Goal: Task Accomplishment & Management: Use online tool/utility

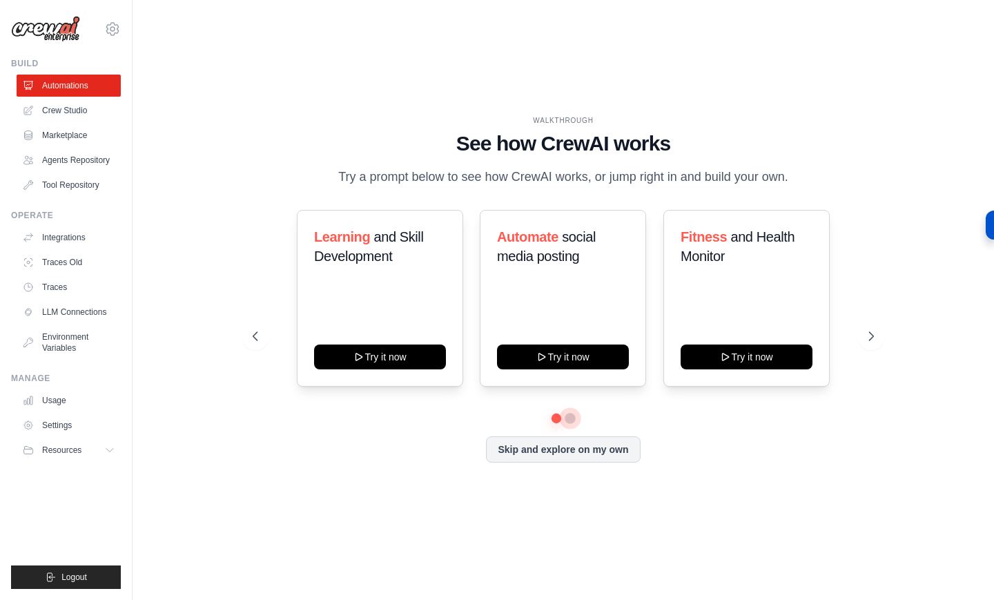
click at [570, 420] on button at bounding box center [569, 418] width 11 height 11
click at [555, 419] on button at bounding box center [556, 418] width 10 height 10
click at [569, 420] on button at bounding box center [570, 418] width 10 height 10
click at [558, 419] on button at bounding box center [556, 418] width 10 height 10
click at [567, 420] on button at bounding box center [570, 418] width 10 height 10
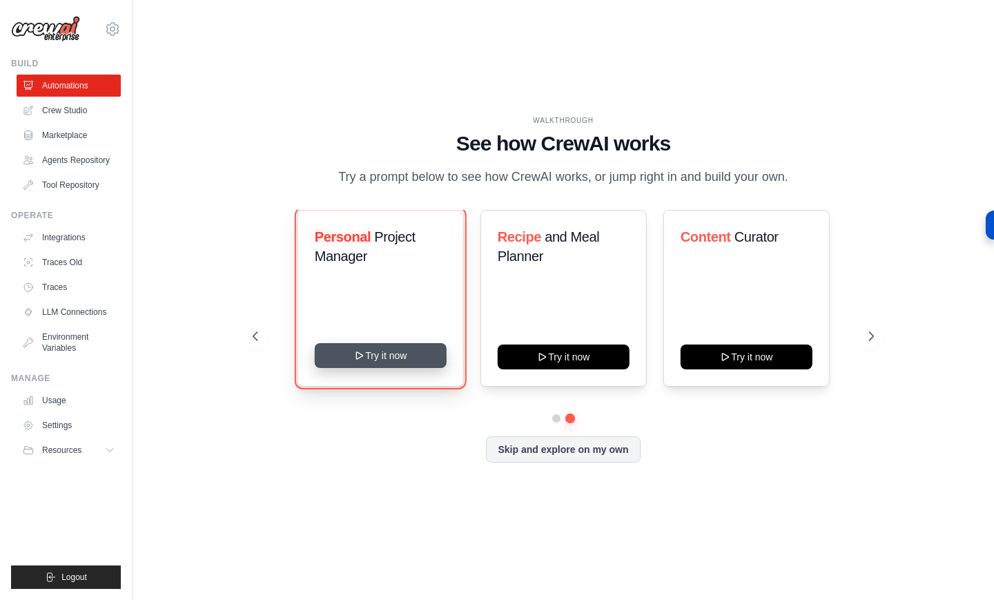
click at [419, 362] on button "Try it now" at bounding box center [380, 355] width 132 height 25
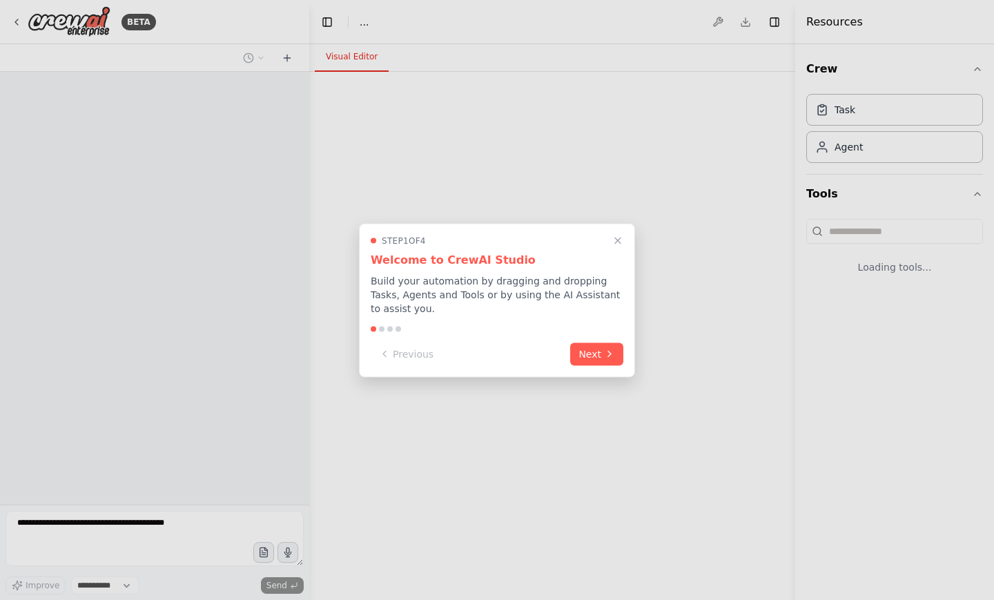
select select "****"
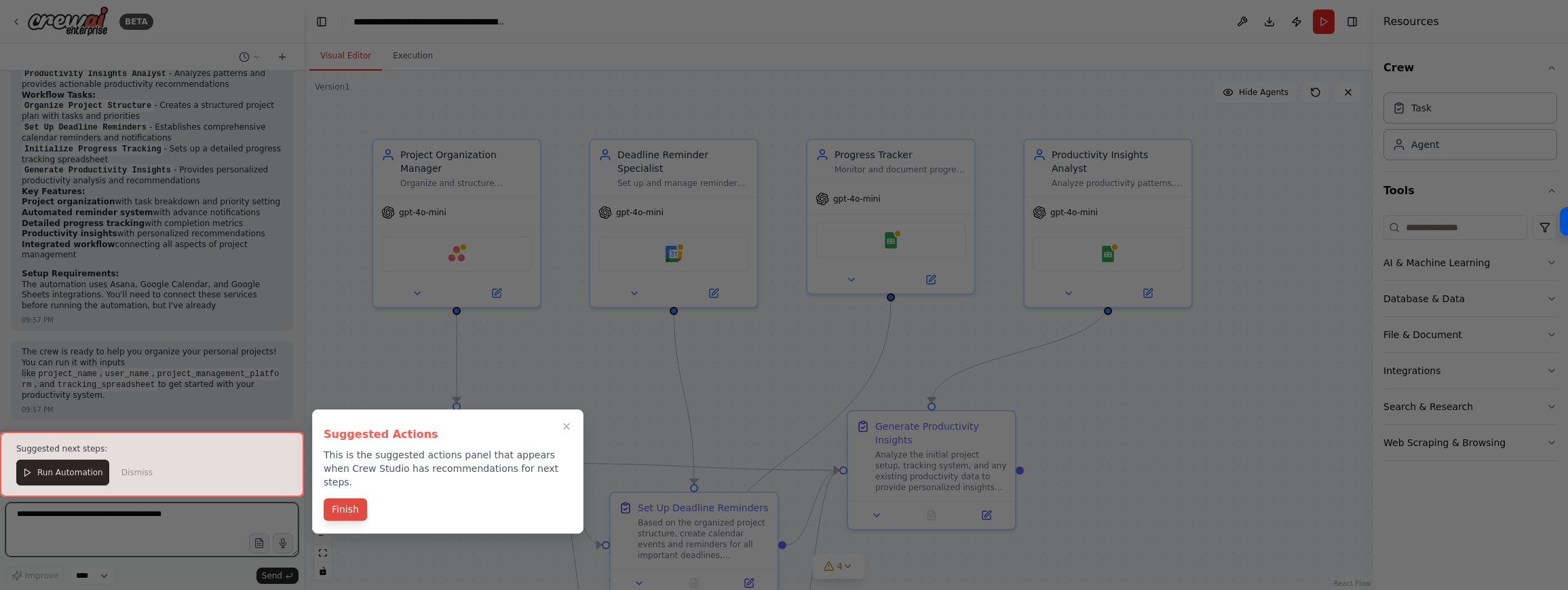
scroll to position [1087, 0]
click at [361, 502] on button "Finish" at bounding box center [345, 508] width 43 height 23
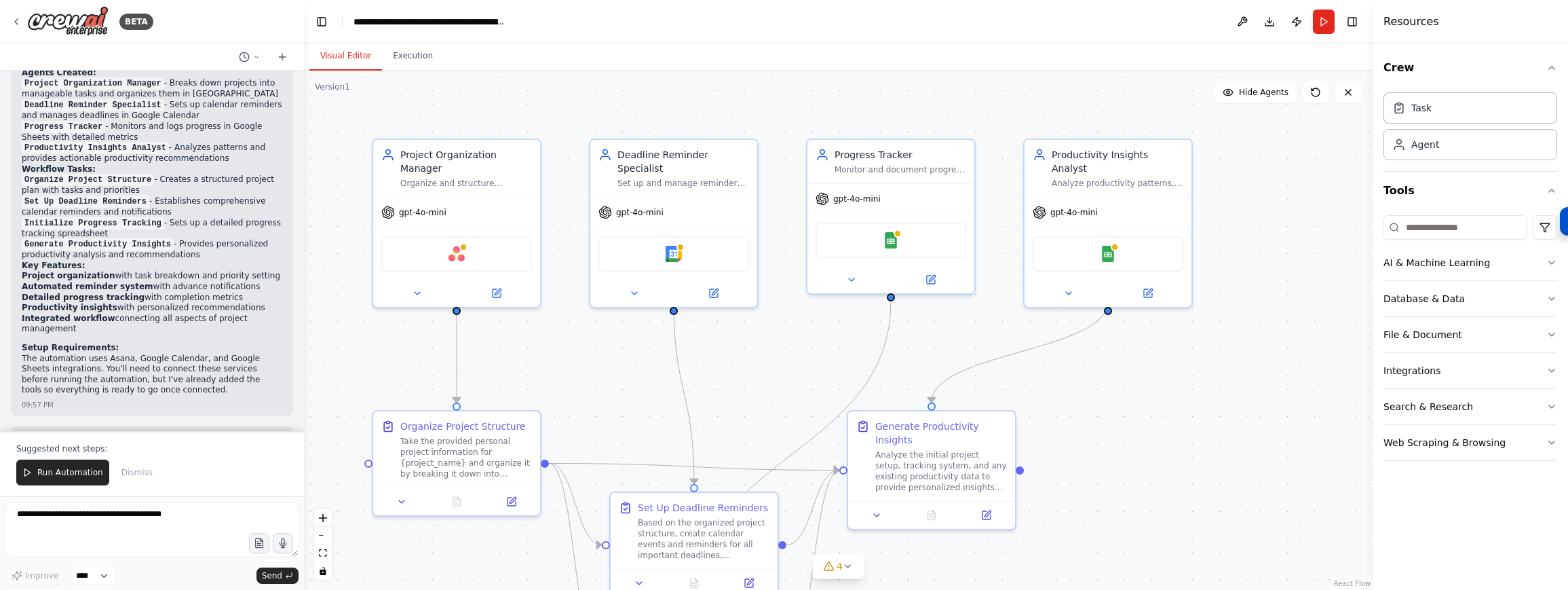
scroll to position [994, 0]
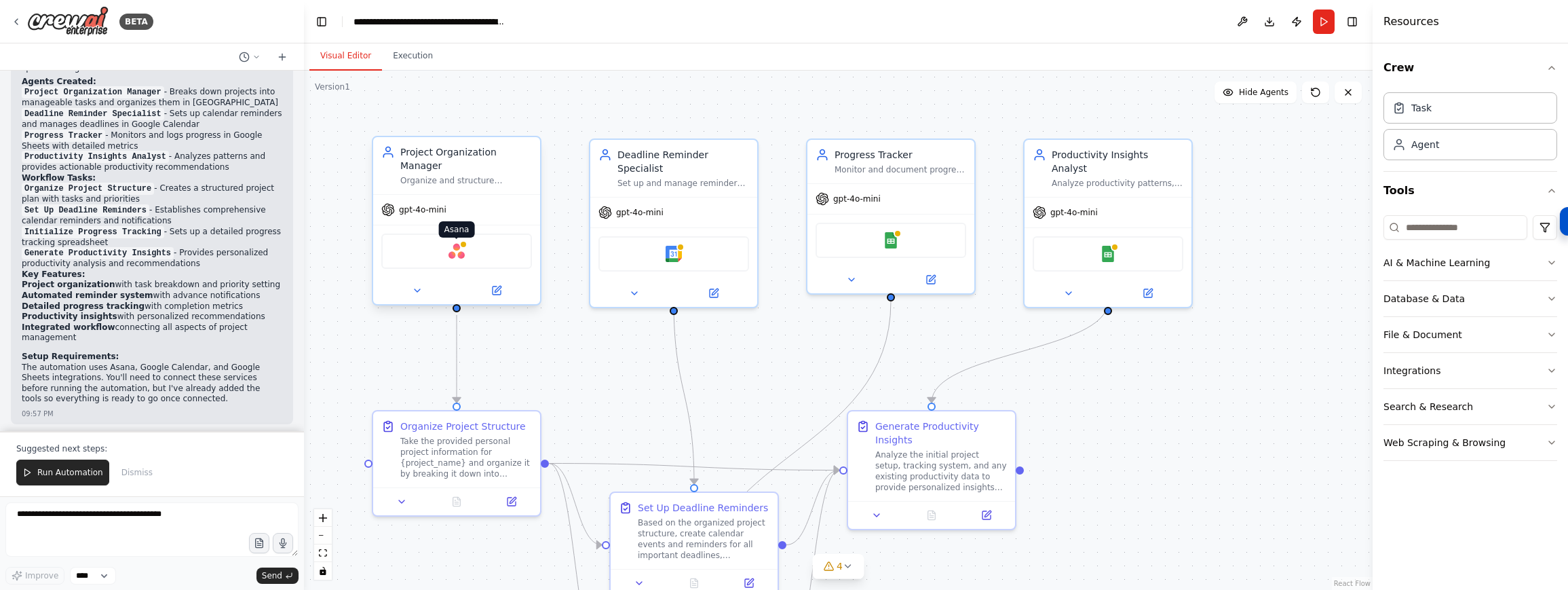
click at [458, 258] on img at bounding box center [456, 251] width 17 height 17
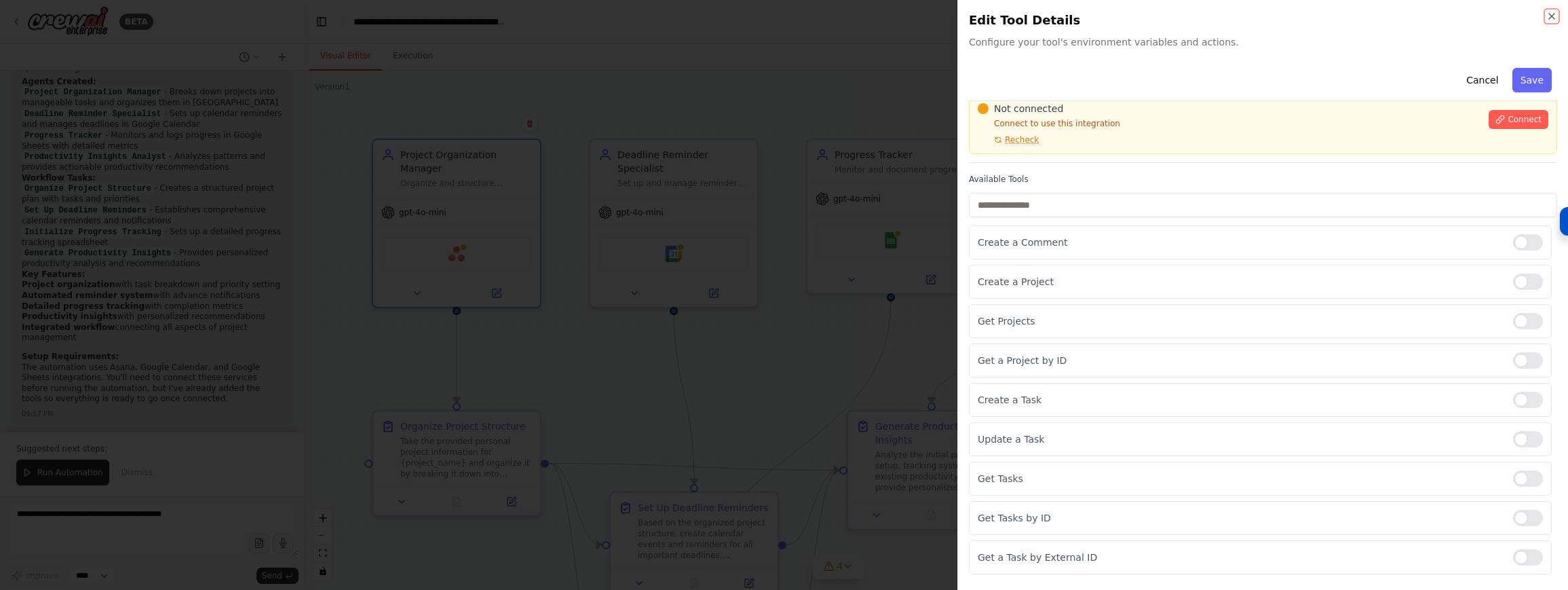
scroll to position [58, 0]
drag, startPoint x: 1481, startPoint y: 117, endPoint x: 1498, endPoint y: 114, distance: 17.3
click at [976, 116] on button "Connect" at bounding box center [1518, 115] width 60 height 19
click at [976, 115] on span "Connect" at bounding box center [1524, 115] width 34 height 11
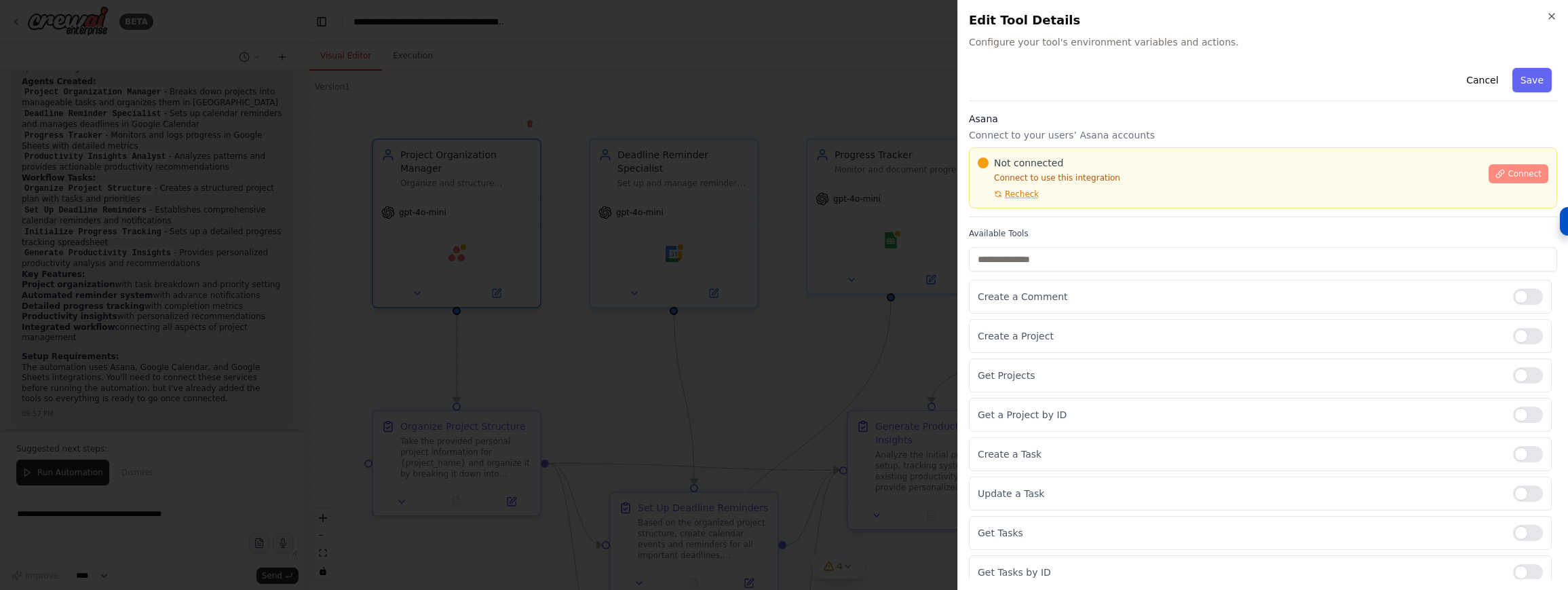
click at [976, 177] on span "Connect" at bounding box center [1524, 173] width 34 height 11
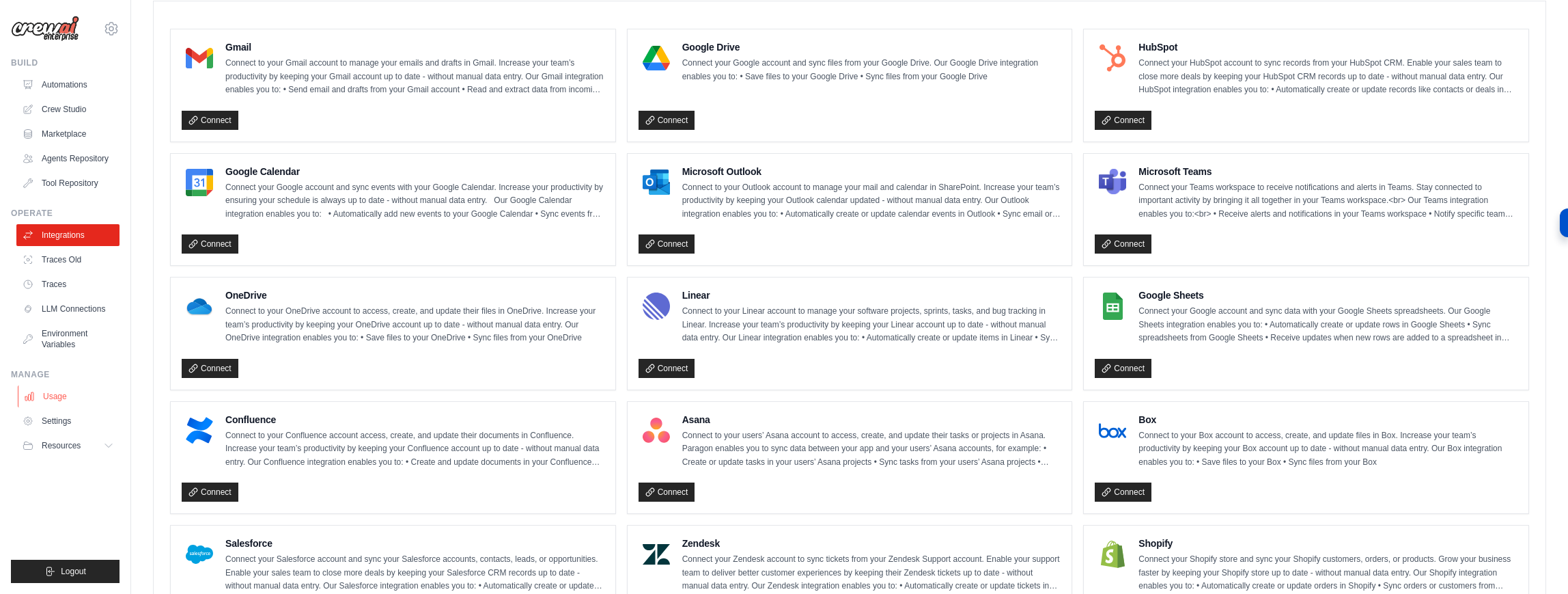
scroll to position [426, 0]
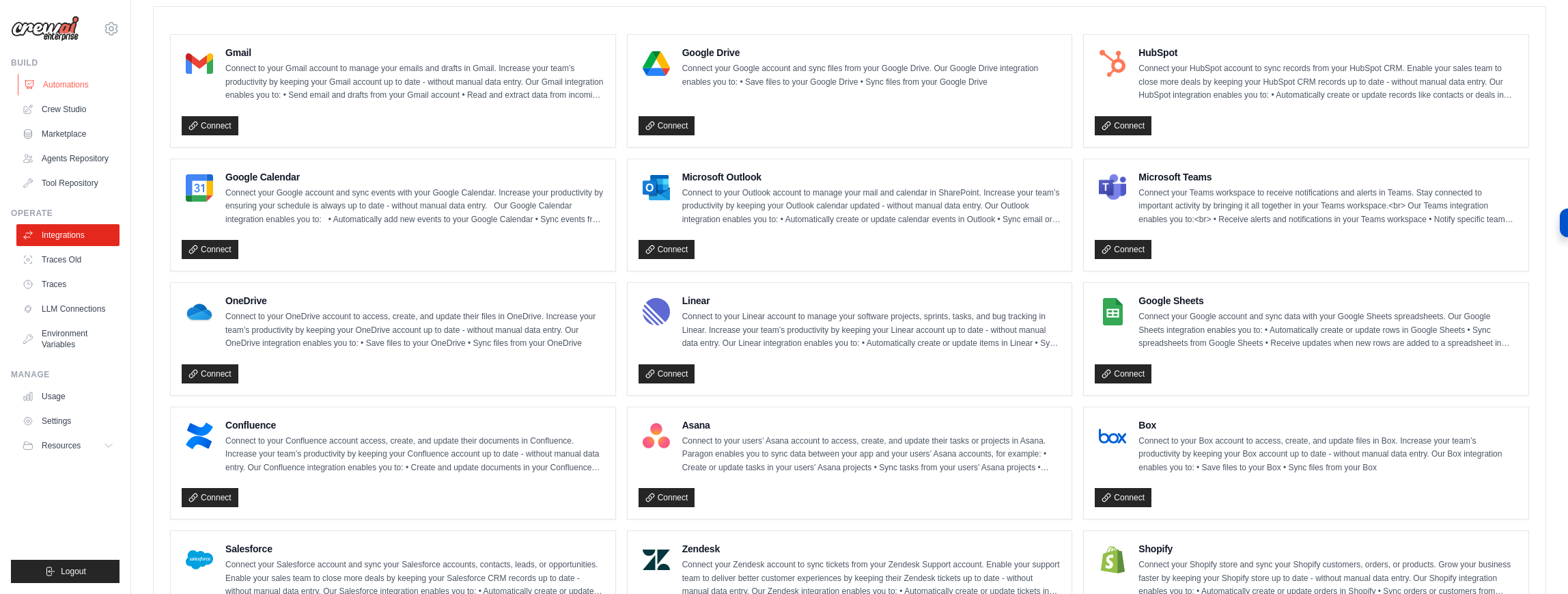
click at [66, 91] on link "Automations" at bounding box center [69, 85] width 103 height 22
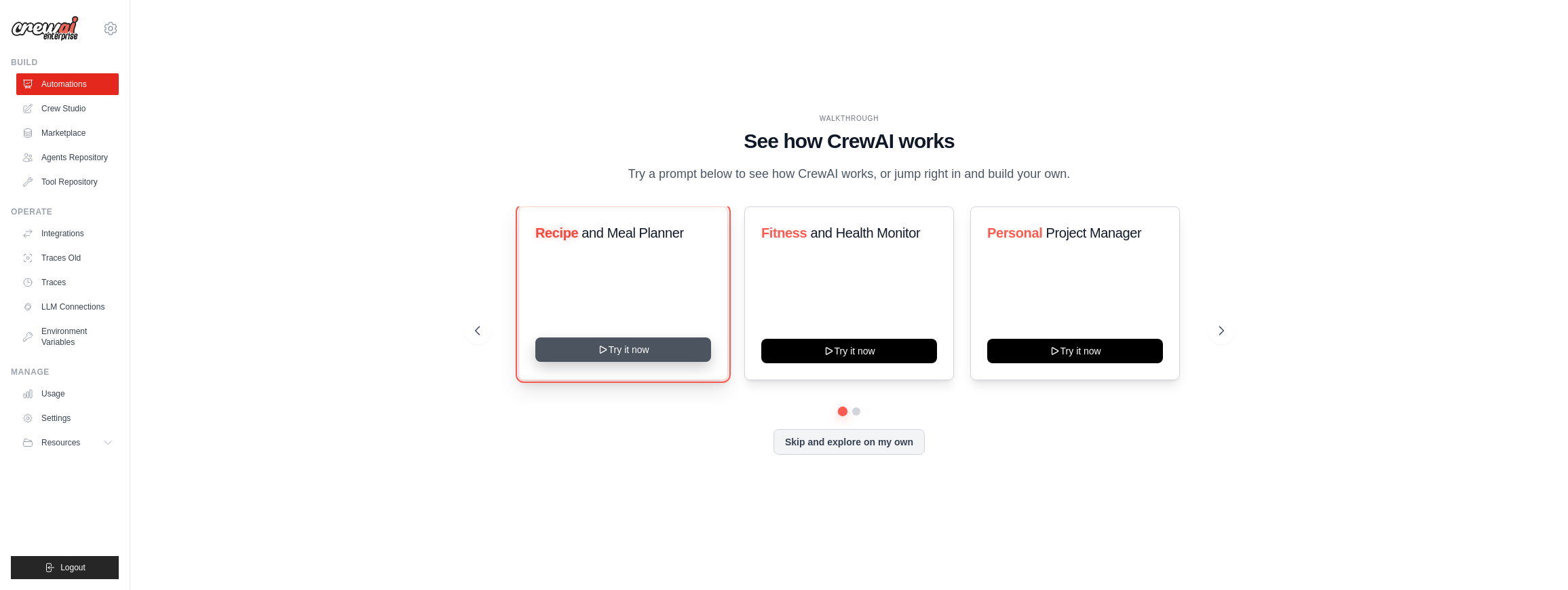
click at [668, 347] on button "Try it now" at bounding box center [622, 349] width 176 height 25
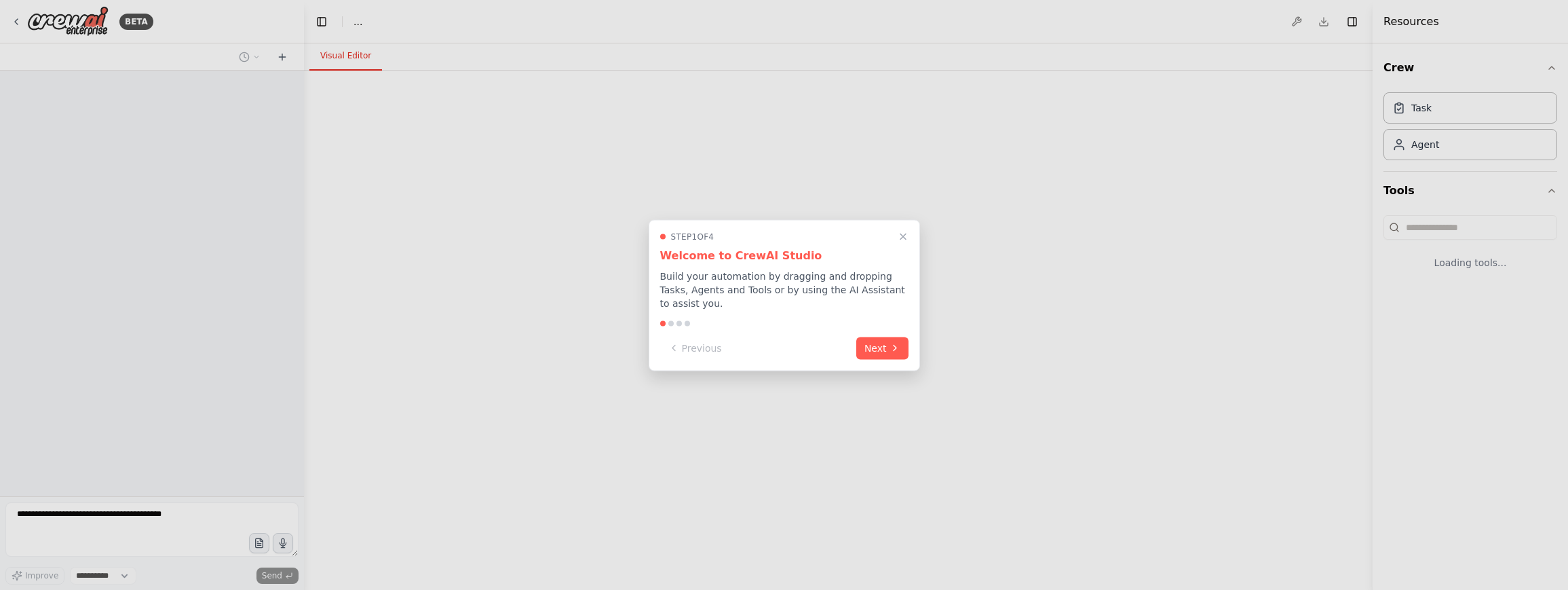
select select "****"
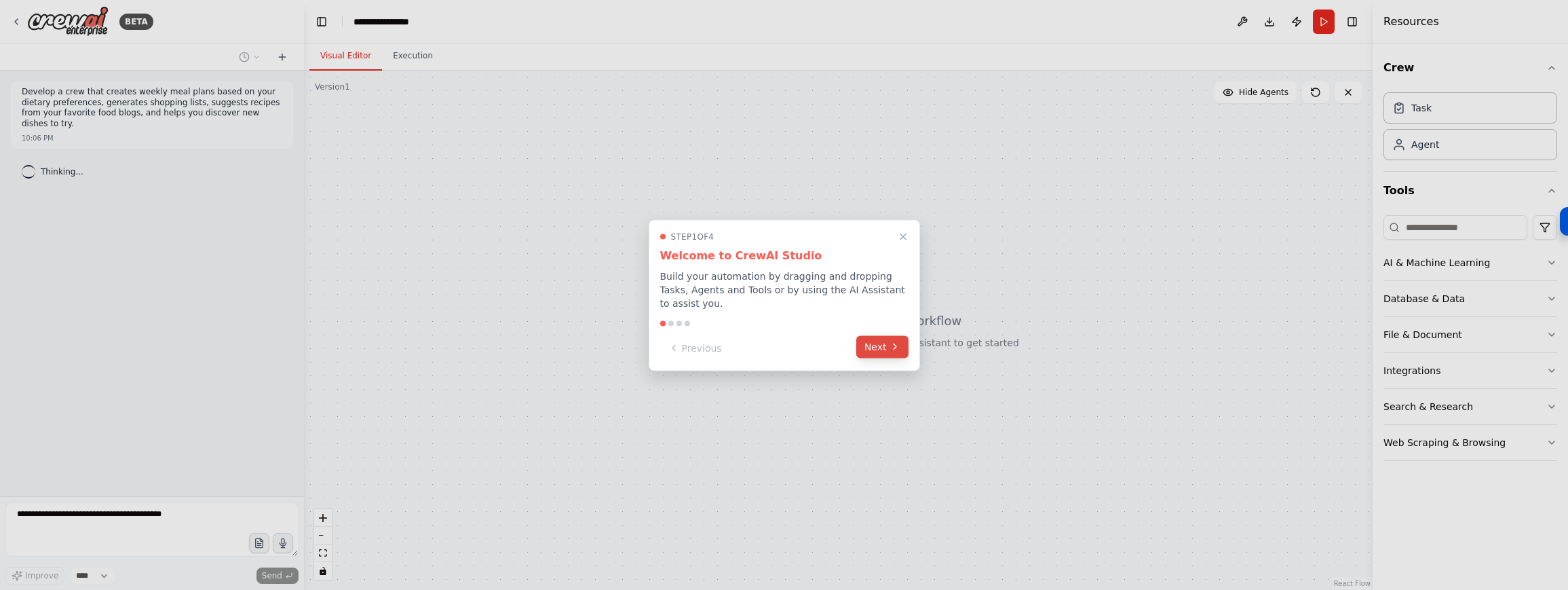
click at [870, 349] on button "Next" at bounding box center [882, 346] width 52 height 23
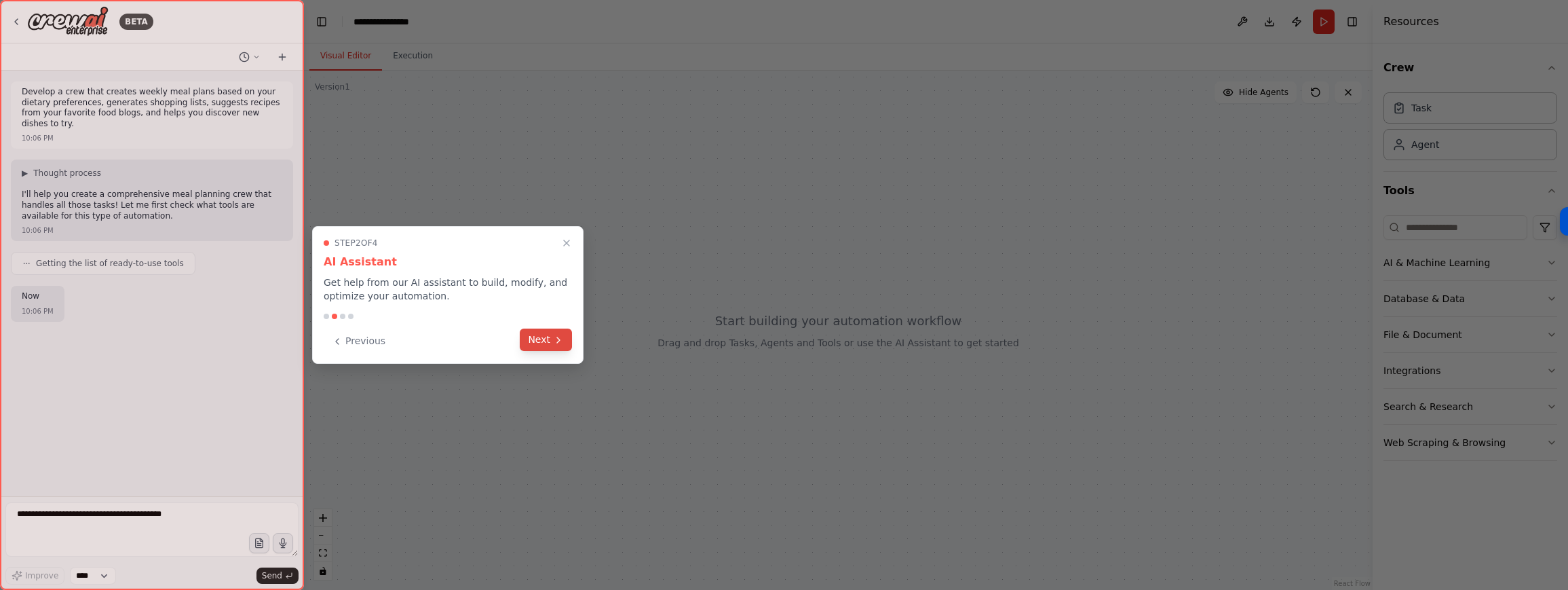
click at [544, 346] on button "Next" at bounding box center [546, 339] width 52 height 23
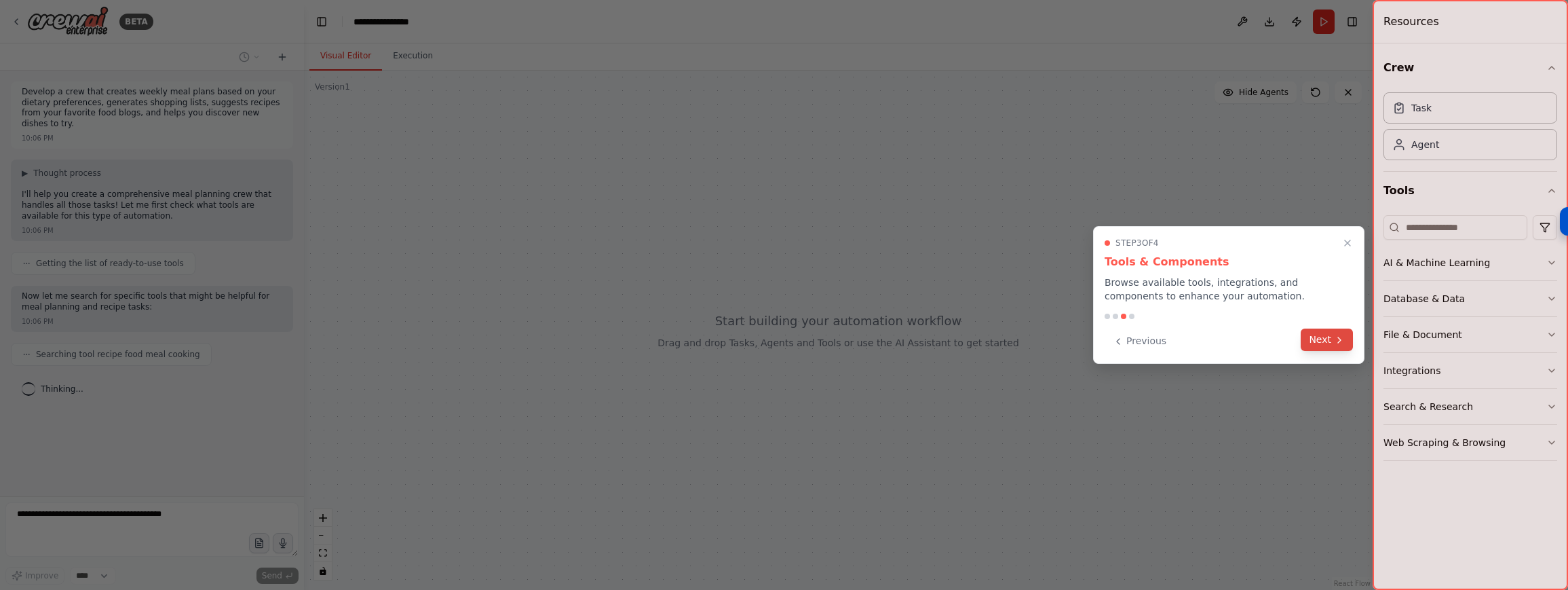
click at [1304, 343] on button "Next" at bounding box center [1326, 339] width 52 height 23
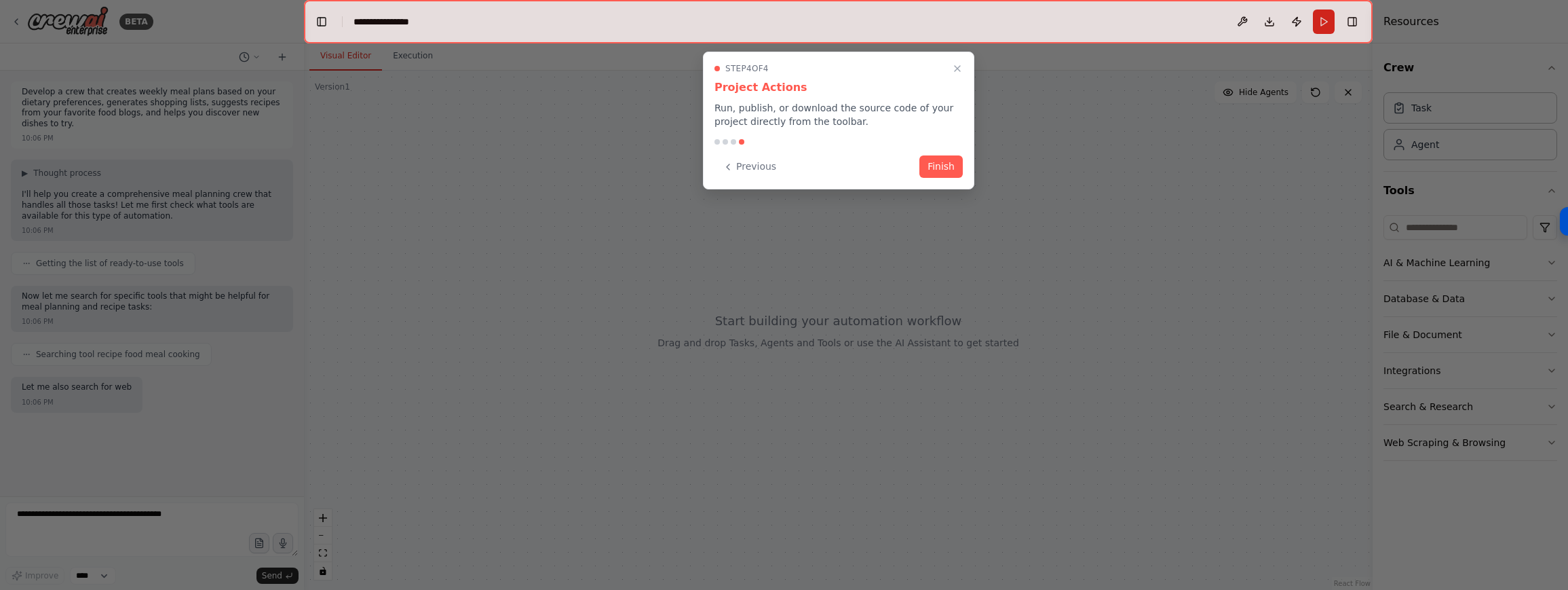
scroll to position [7, 0]
click at [942, 167] on button "Finish" at bounding box center [941, 165] width 43 height 23
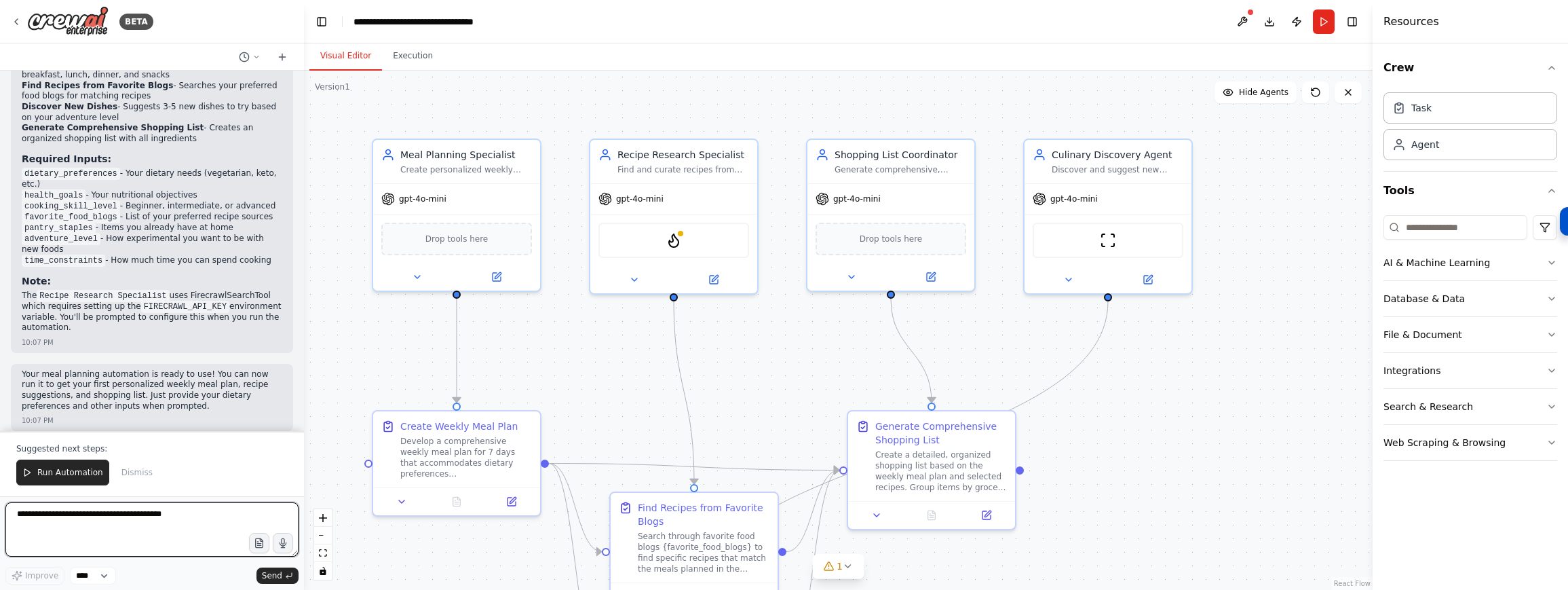
scroll to position [1553, 0]
